Goal: Information Seeking & Learning: Compare options

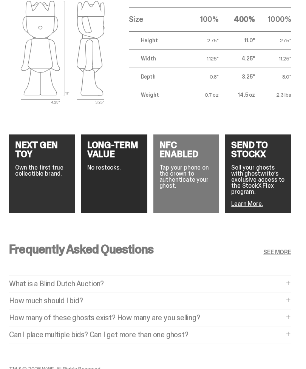
scroll to position [1070, 0]
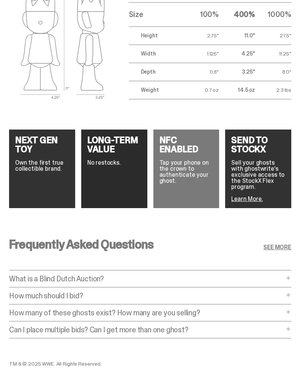
click at [300, 271] on div "Frequently Asked Questions SEE MORE What is a Blind Dutch Auction? What is a Bl…" at bounding box center [150, 290] width 301 height 141
click at [298, 269] on div "Frequently Asked Questions SEE MORE What is a Blind Dutch Auction? What is a Bl…" at bounding box center [150, 290] width 301 height 141
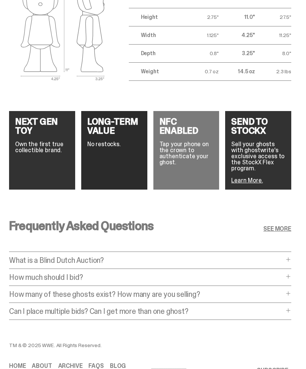
scroll to position [1099, 0]
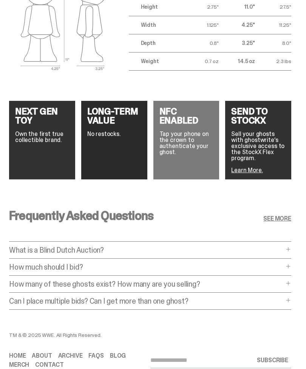
click at [292, 247] on span at bounding box center [288, 250] width 6 height 6
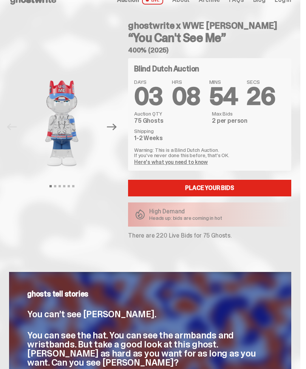
scroll to position [0, 0]
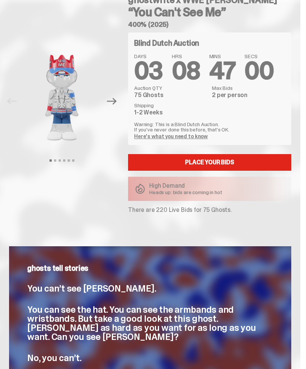
scroll to position [41, 0]
click at [198, 138] on link "Here's what you need to know" at bounding box center [171, 136] width 74 height 7
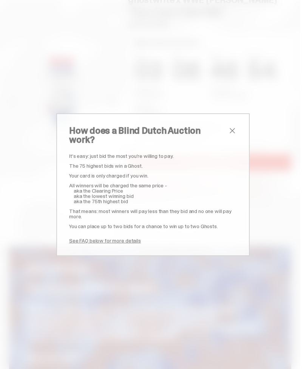
click at [233, 135] on span "close" at bounding box center [232, 130] width 9 height 9
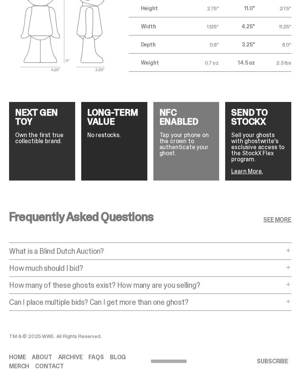
scroll to position [1090, 0]
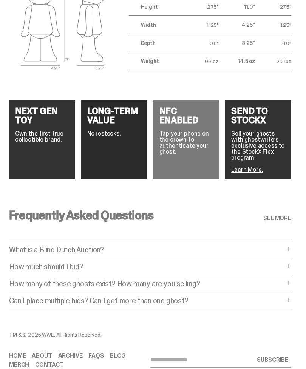
click at [292, 263] on span at bounding box center [288, 266] width 6 height 6
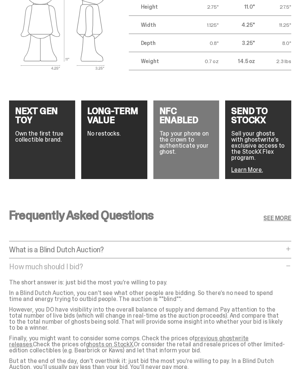
click at [230, 336] on p "Finally, you might want to consider some comps. Check the prices of previous gh…" at bounding box center [147, 345] width 276 height 18
click at [240, 335] on link "previous ghostwrite releases." at bounding box center [129, 342] width 240 height 14
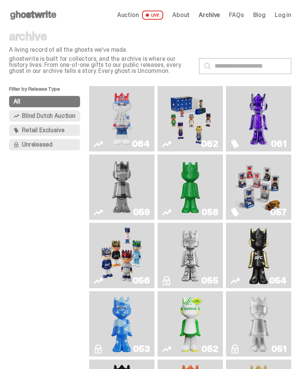
click at [203, 274] on img "I Was There SummerSlam" at bounding box center [191, 255] width 48 height 59
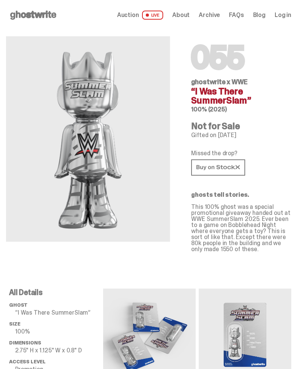
click at [243, 174] on link at bounding box center [218, 168] width 54 height 16
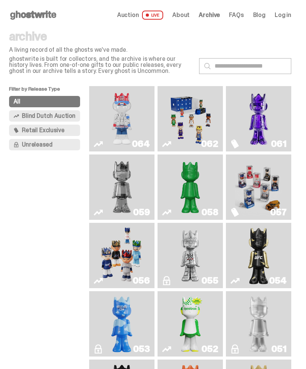
click at [263, 276] on img "Ruby" at bounding box center [259, 255] width 26 height 59
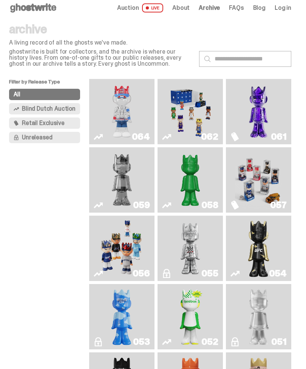
scroll to position [10, 0]
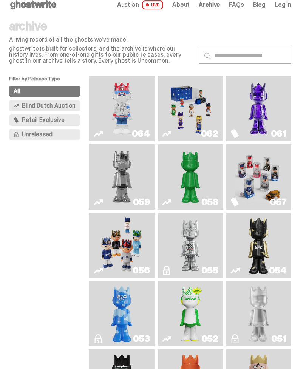
click at [199, 187] on img "Schrödinger's ghost: Sunday Green" at bounding box center [191, 176] width 48 height 59
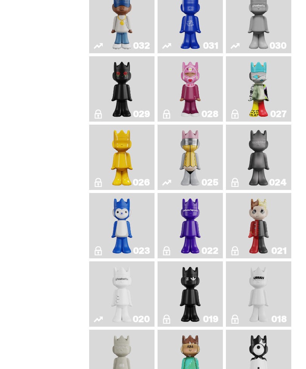
scroll to position [783, 0]
click at [131, 119] on img "Landon" at bounding box center [122, 88] width 26 height 59
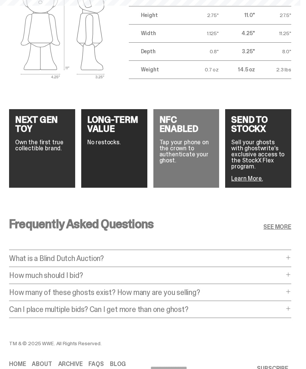
scroll to position [1090, 0]
